Goal: Task Accomplishment & Management: Complete application form

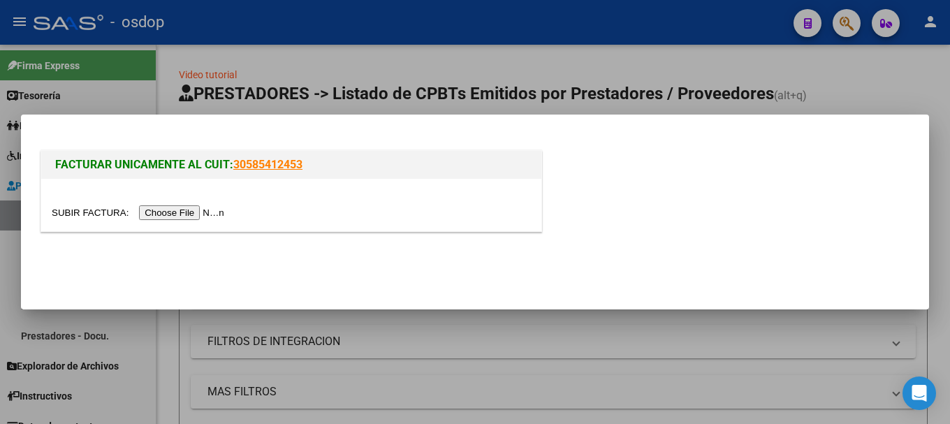
click at [207, 219] on input "file" at bounding box center [140, 212] width 177 height 15
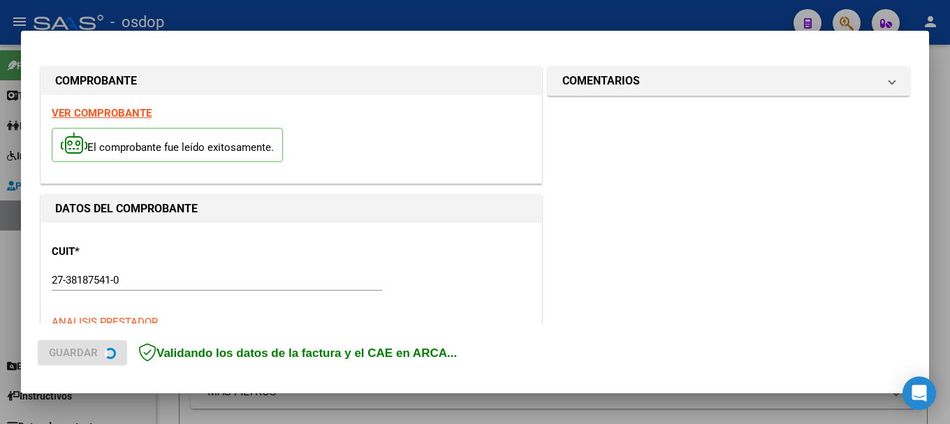
scroll to position [349, 0]
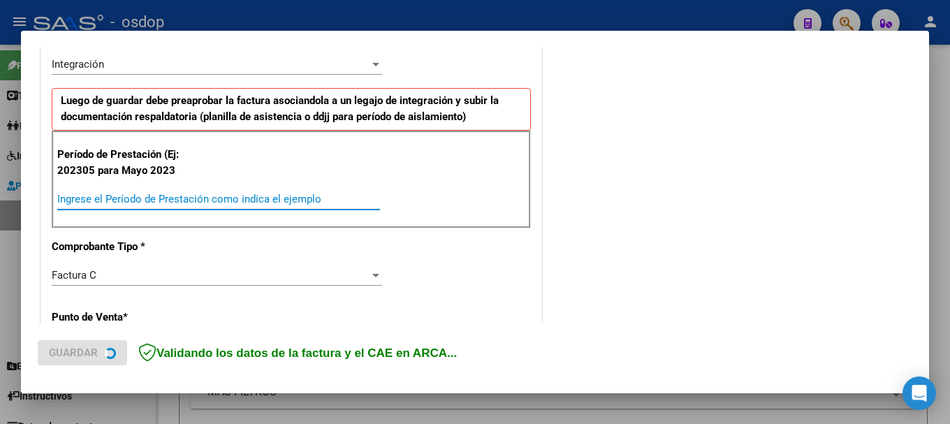
click at [162, 196] on input "Ingrese el Período de Prestación como indica el ejemplo" at bounding box center [218, 199] width 323 height 13
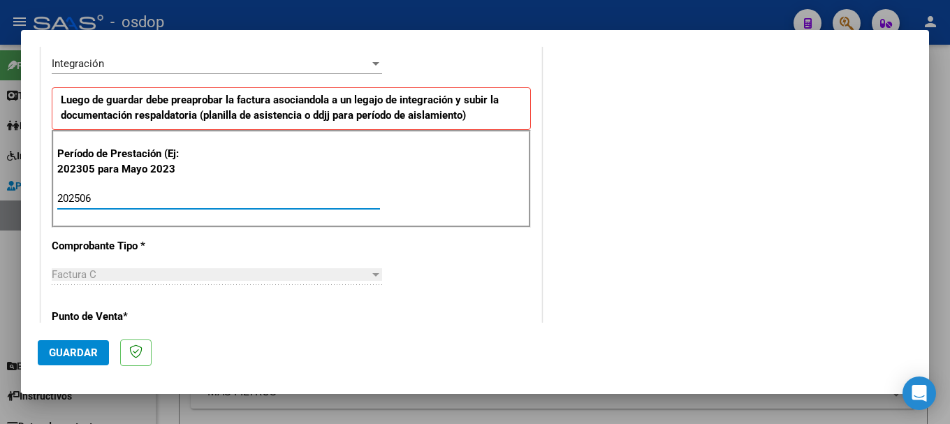
type input "202506"
click at [82, 356] on span "Guardar" at bounding box center [73, 353] width 49 height 13
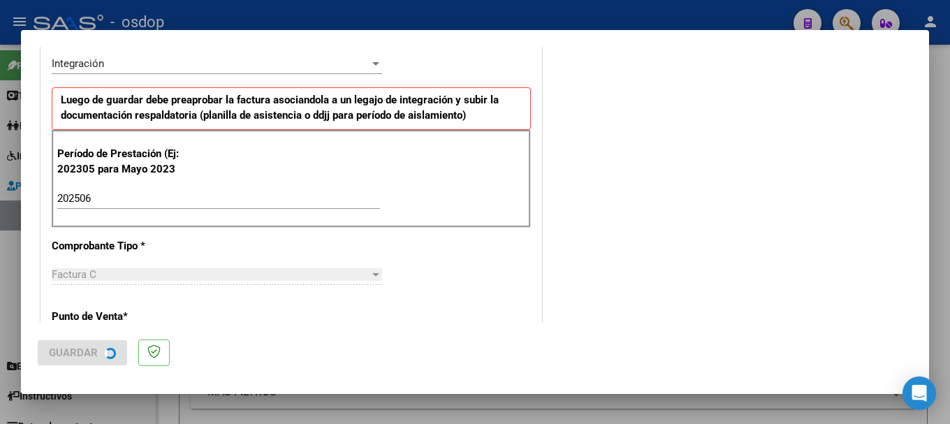
scroll to position [0, 0]
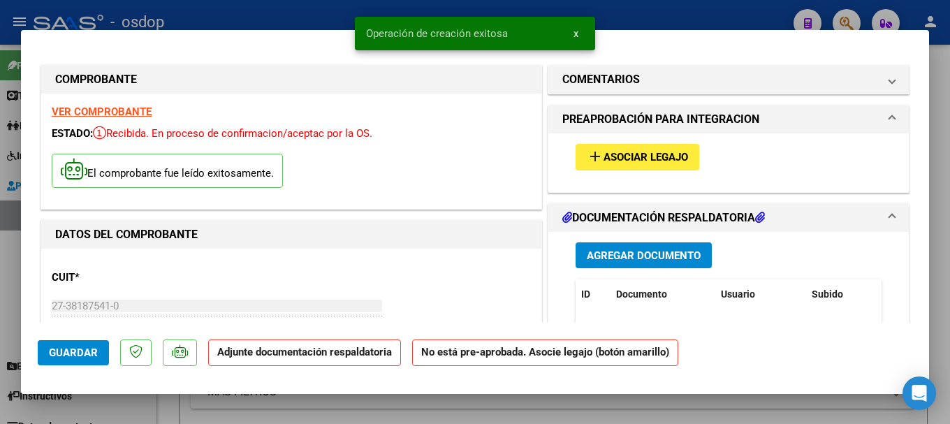
click at [629, 260] on span "Agregar Documento" at bounding box center [644, 255] width 114 height 13
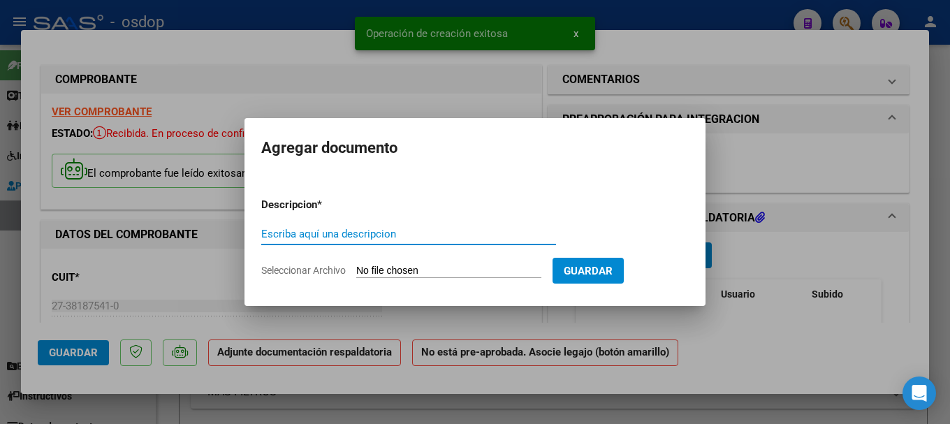
click at [309, 231] on input "Escriba aquí una descripcion" at bounding box center [408, 234] width 295 height 13
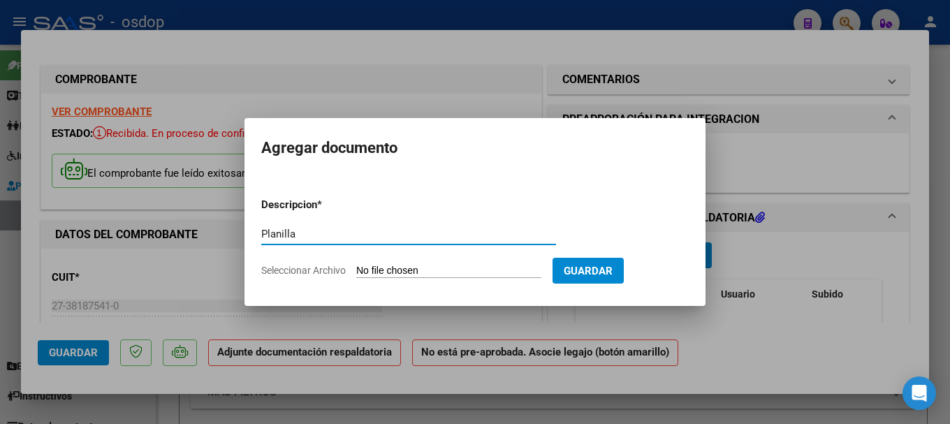
type input "Planilla"
click at [372, 269] on input "Seleccionar Archivo" at bounding box center [448, 271] width 185 height 13
type input "C:\fakepath\planilla Junio.pdf"
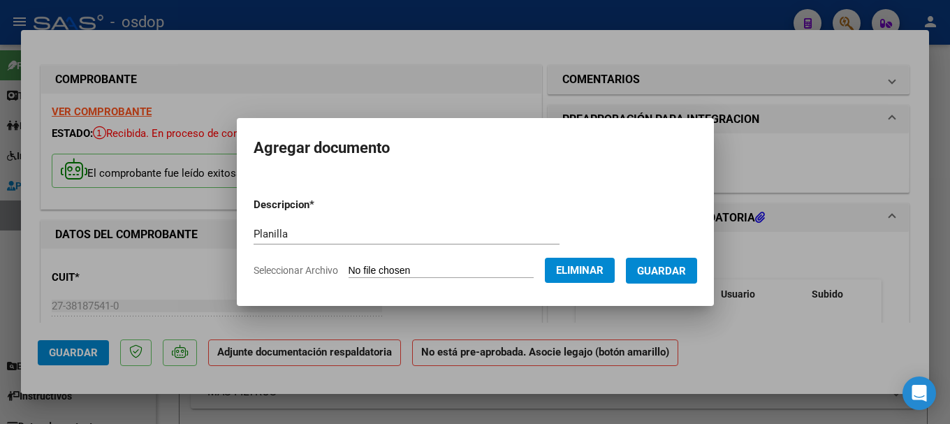
click at [671, 281] on button "Guardar" at bounding box center [661, 271] width 71 height 26
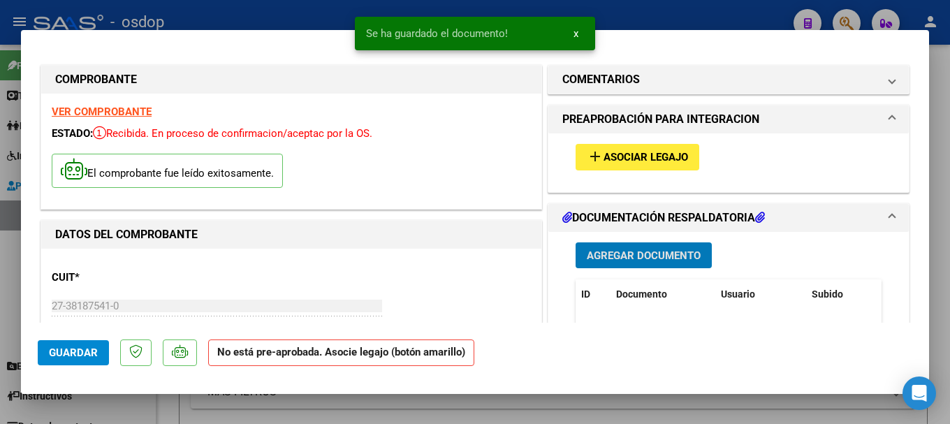
click at [634, 157] on span "Asociar Legajo" at bounding box center [646, 158] width 85 height 13
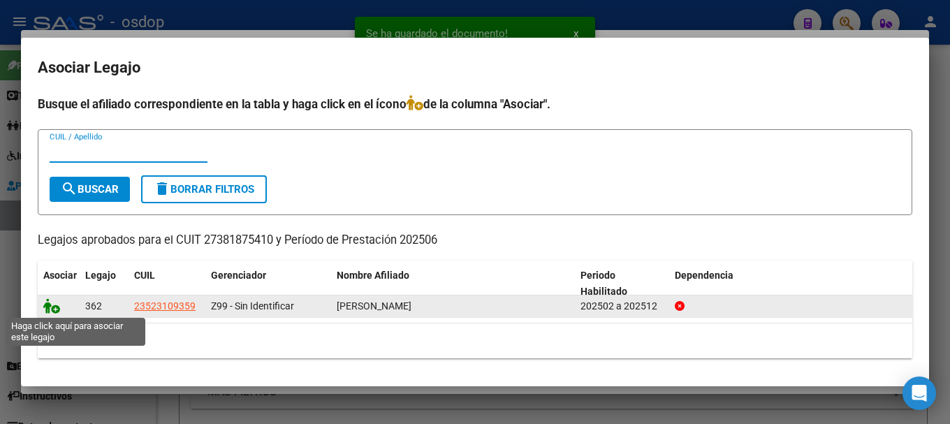
click at [51, 303] on icon at bounding box center [51, 305] width 17 height 15
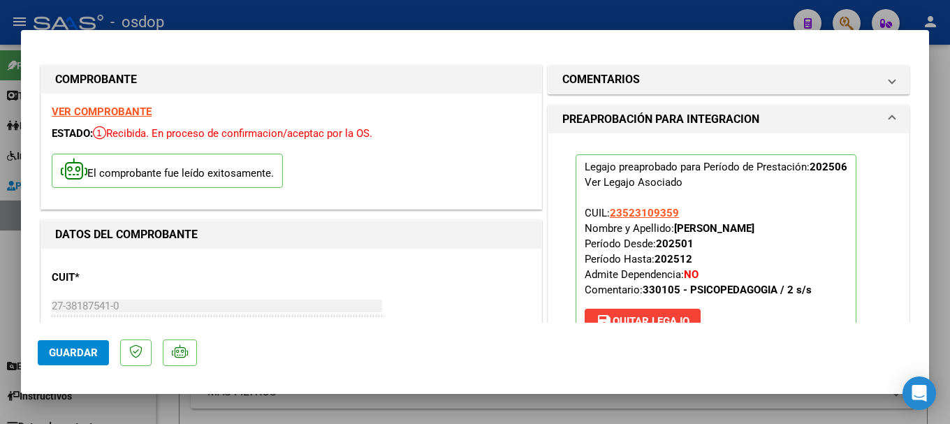
click at [71, 351] on span "Guardar" at bounding box center [73, 353] width 49 height 13
click at [69, 351] on span "Guardar" at bounding box center [73, 353] width 49 height 13
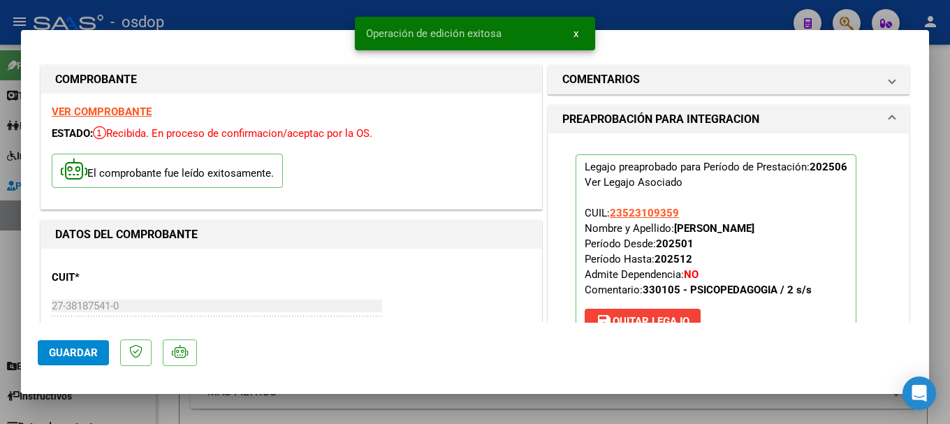
click at [312, 5] on div at bounding box center [475, 212] width 950 height 424
type input "$ 0,00"
